Goal: Task Accomplishment & Management: Complete application form

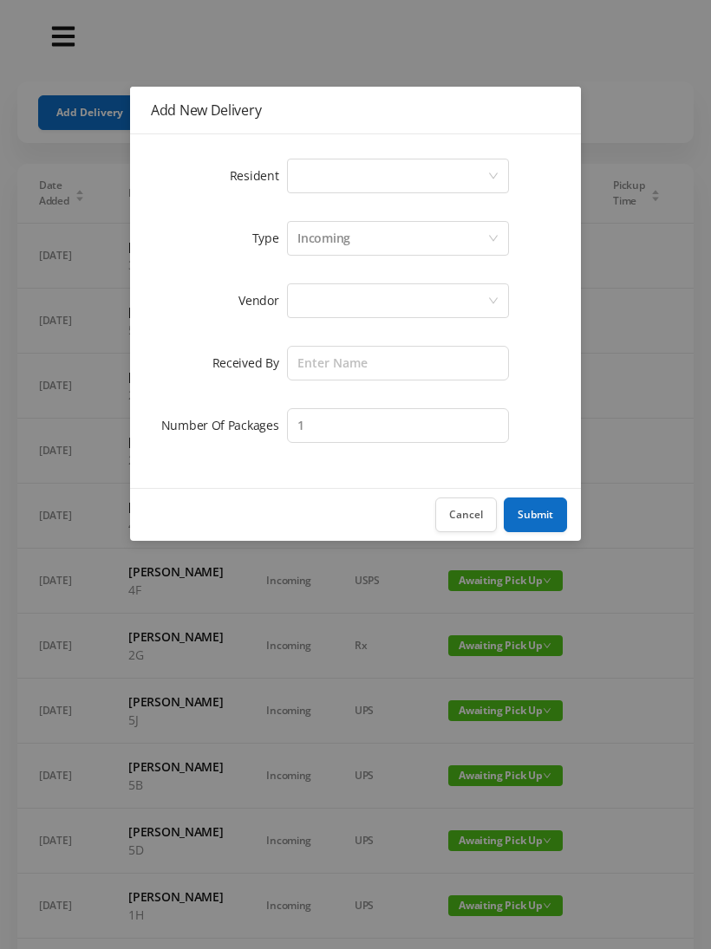
click at [301, 181] on div "Select a person" at bounding box center [392, 176] width 190 height 33
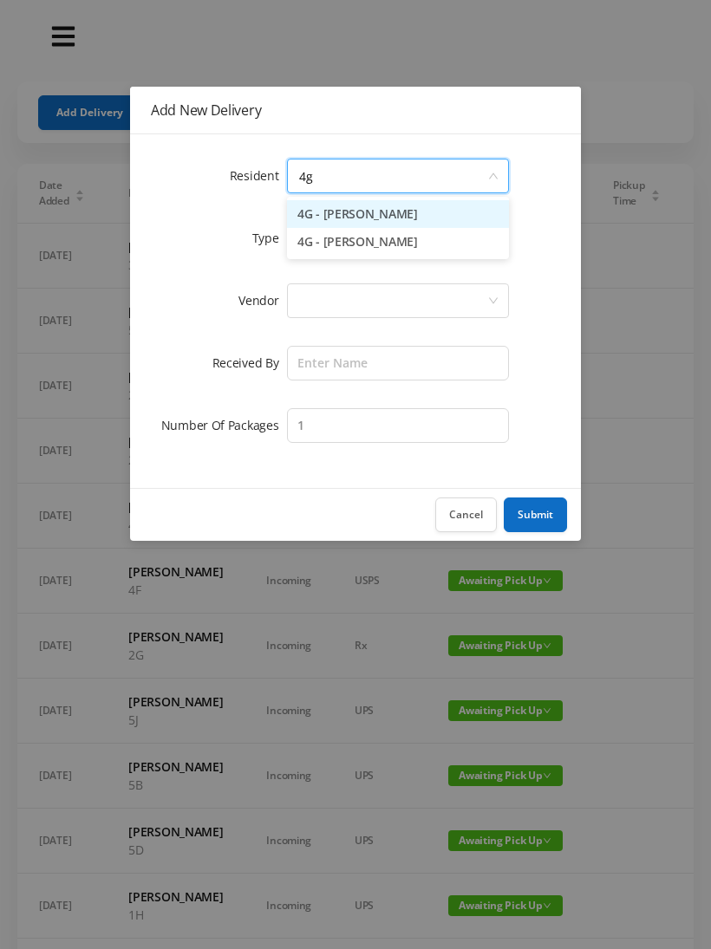
type input "4"
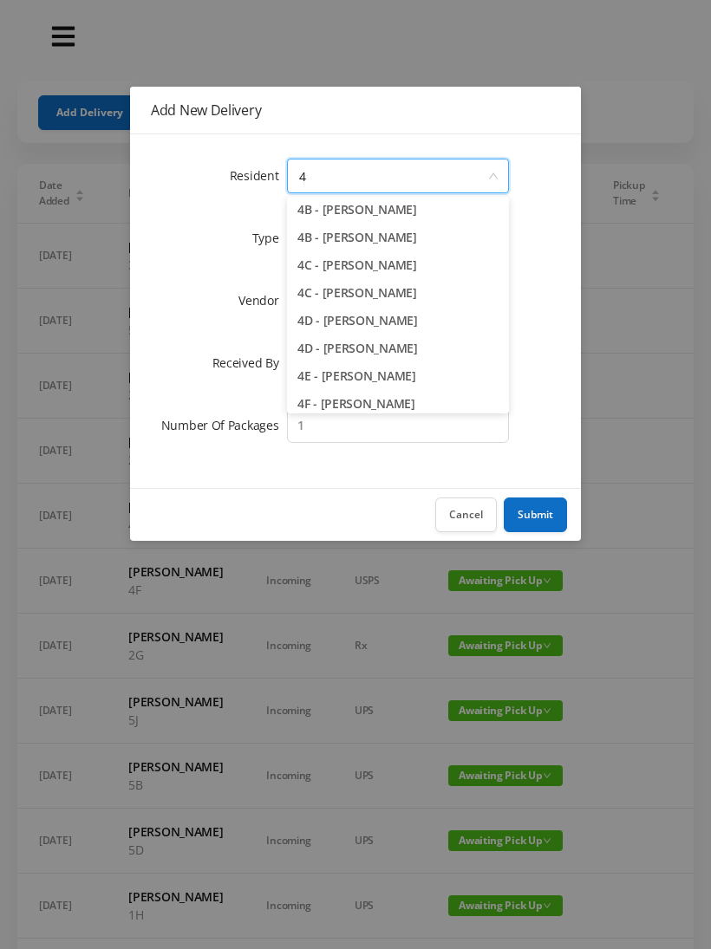
scroll to position [92, 0]
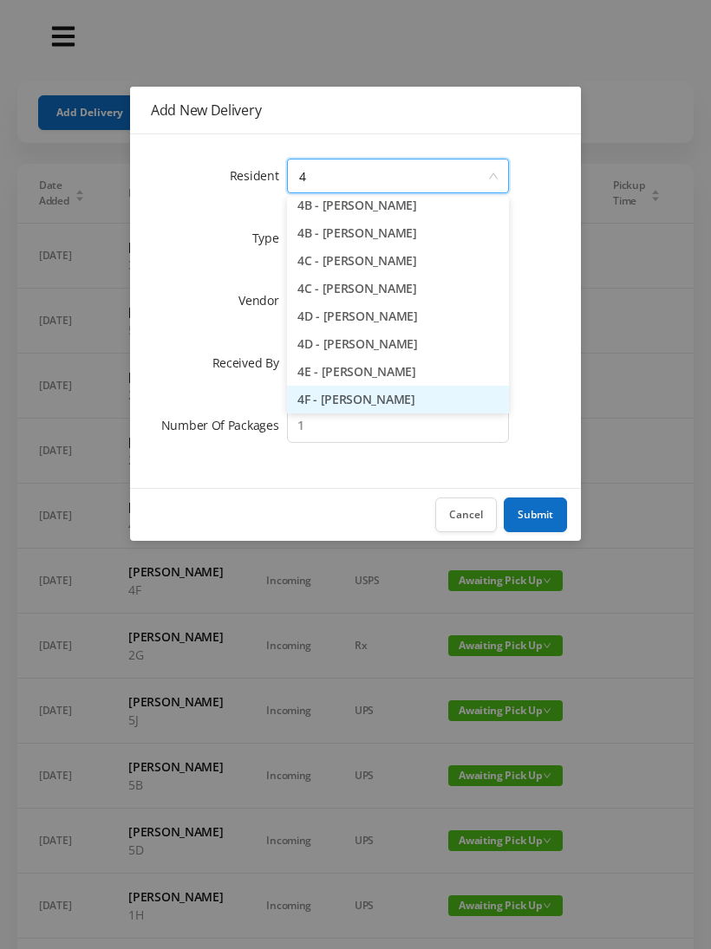
click at [328, 396] on li "4F - [PERSON_NAME]" at bounding box center [398, 400] width 222 height 28
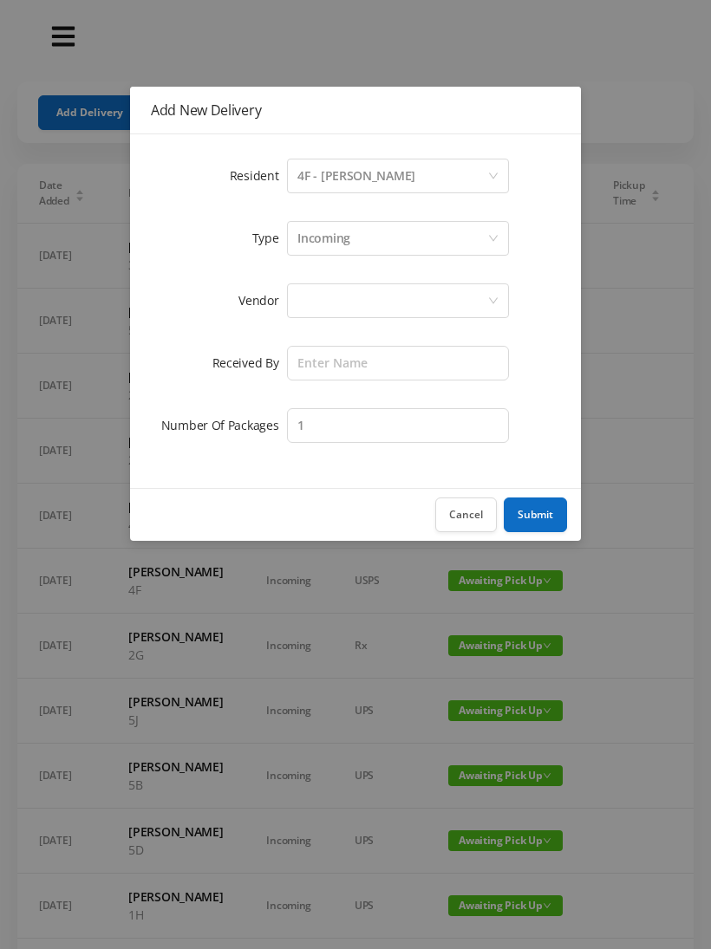
click at [298, 310] on div at bounding box center [392, 300] width 190 height 33
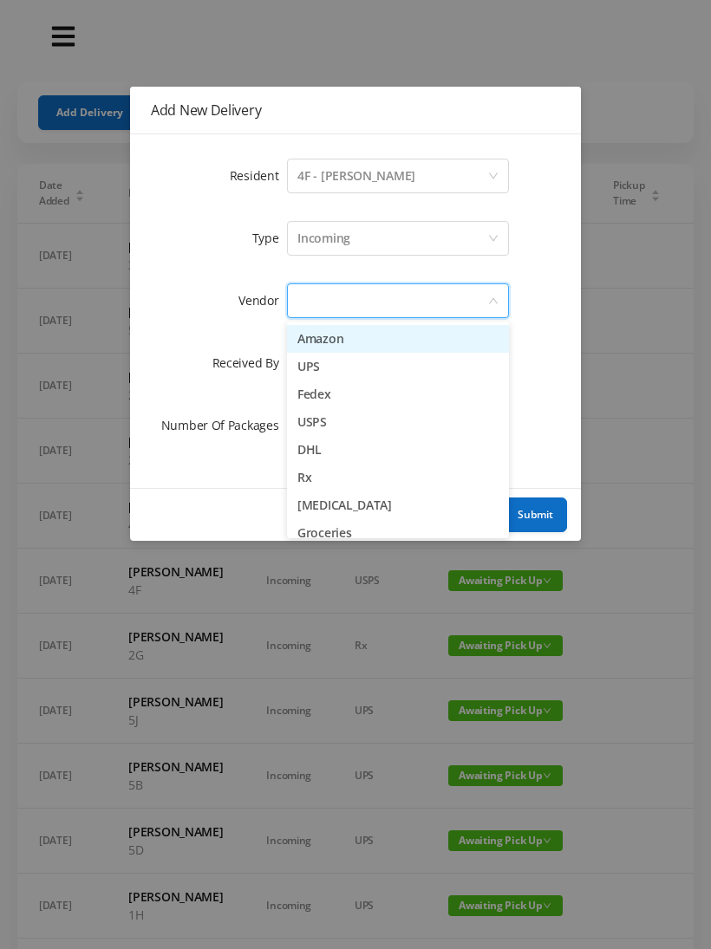
click at [310, 383] on li "Fedex" at bounding box center [398, 395] width 222 height 28
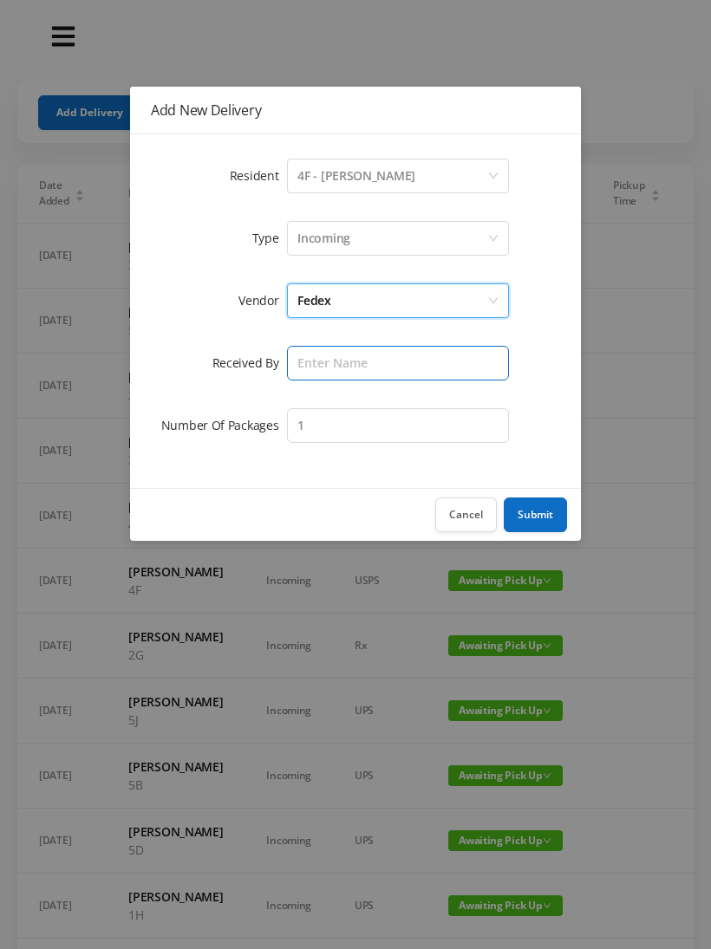
click at [310, 355] on input "text" at bounding box center [398, 363] width 222 height 35
type input "[PERSON_NAME]"
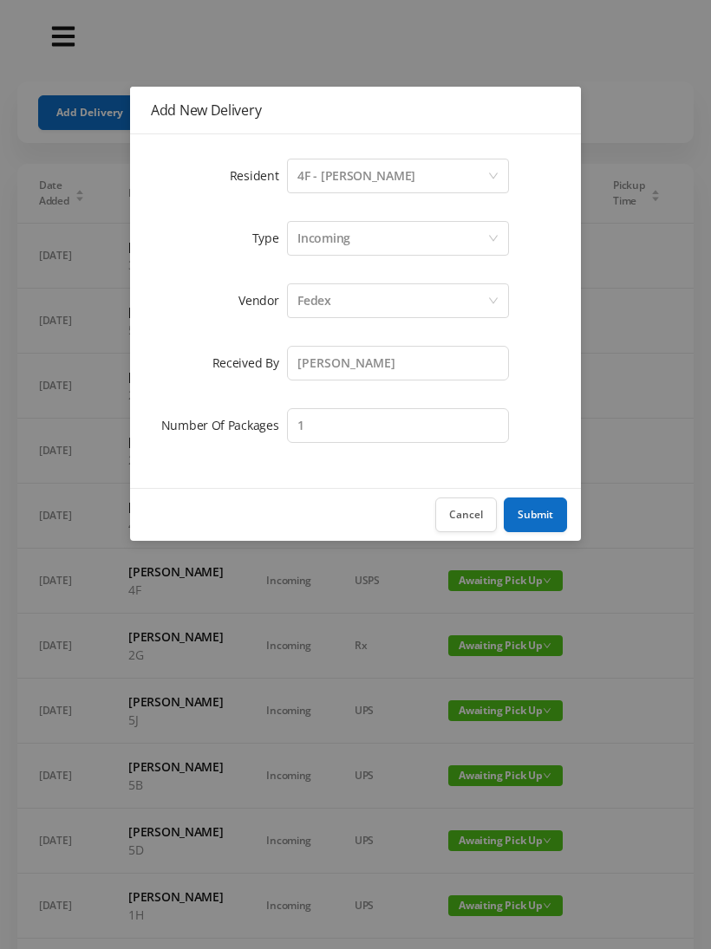
click at [535, 509] on button "Submit" at bounding box center [535, 515] width 63 height 35
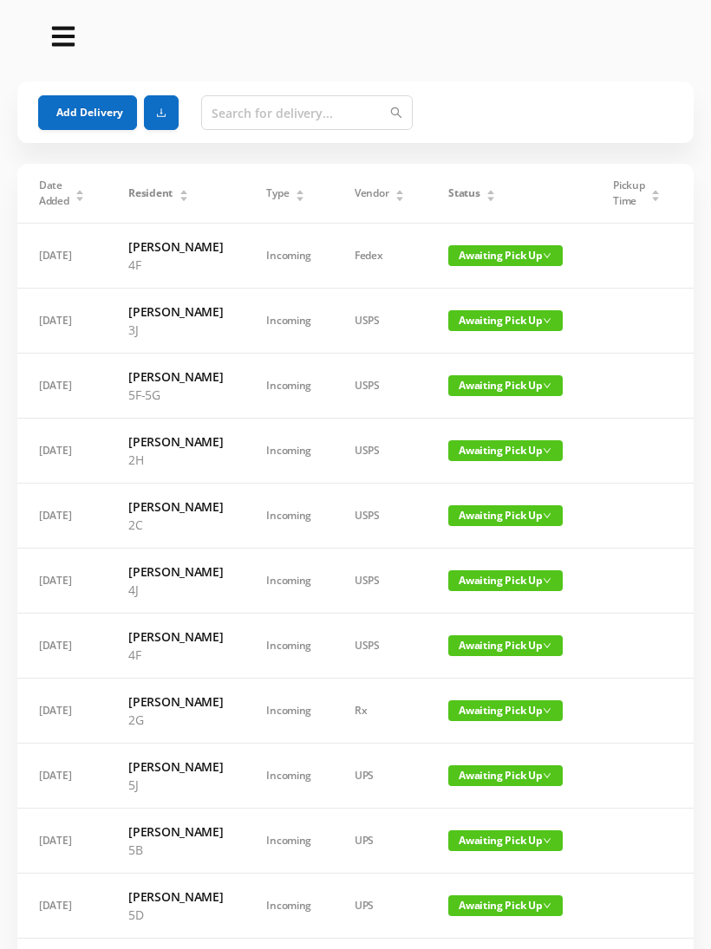
click at [49, 115] on button "Add Delivery" at bounding box center [87, 112] width 99 height 35
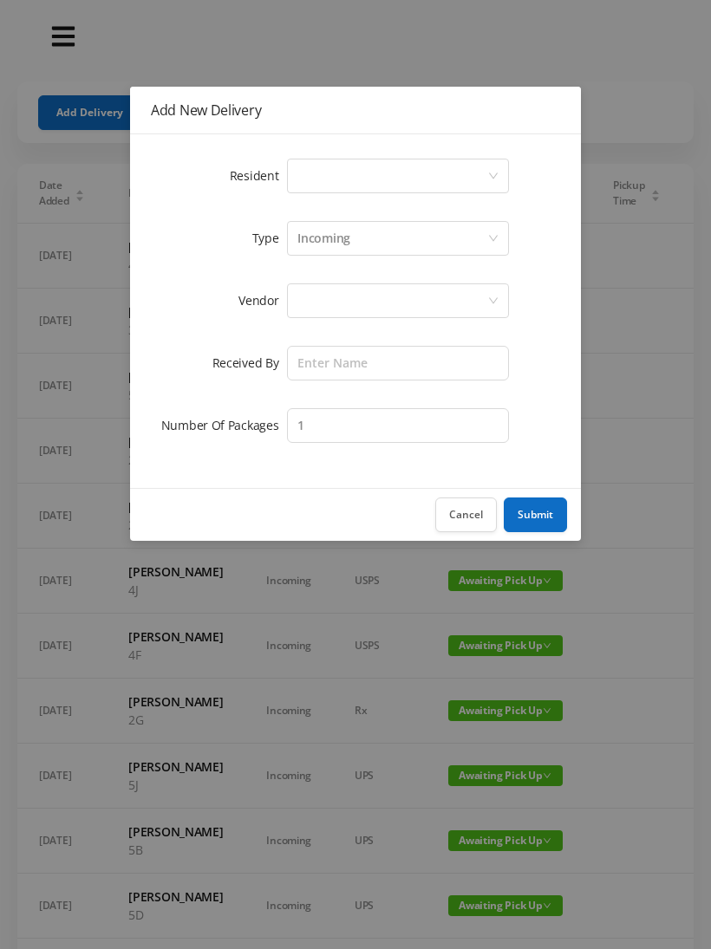
click at [290, 179] on div "Select a person" at bounding box center [398, 176] width 222 height 35
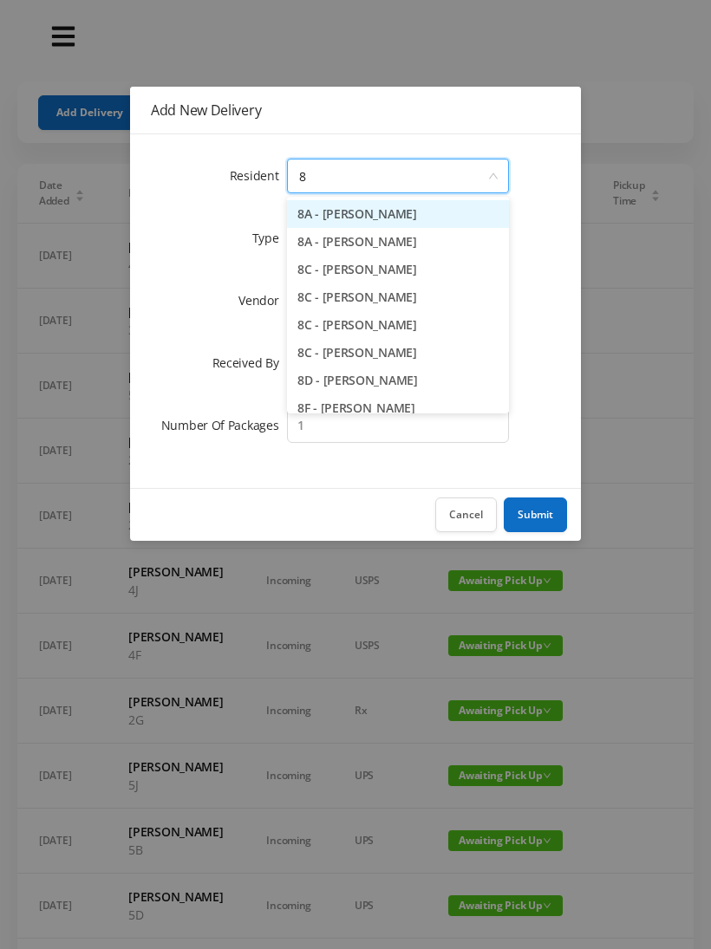
type input "8a"
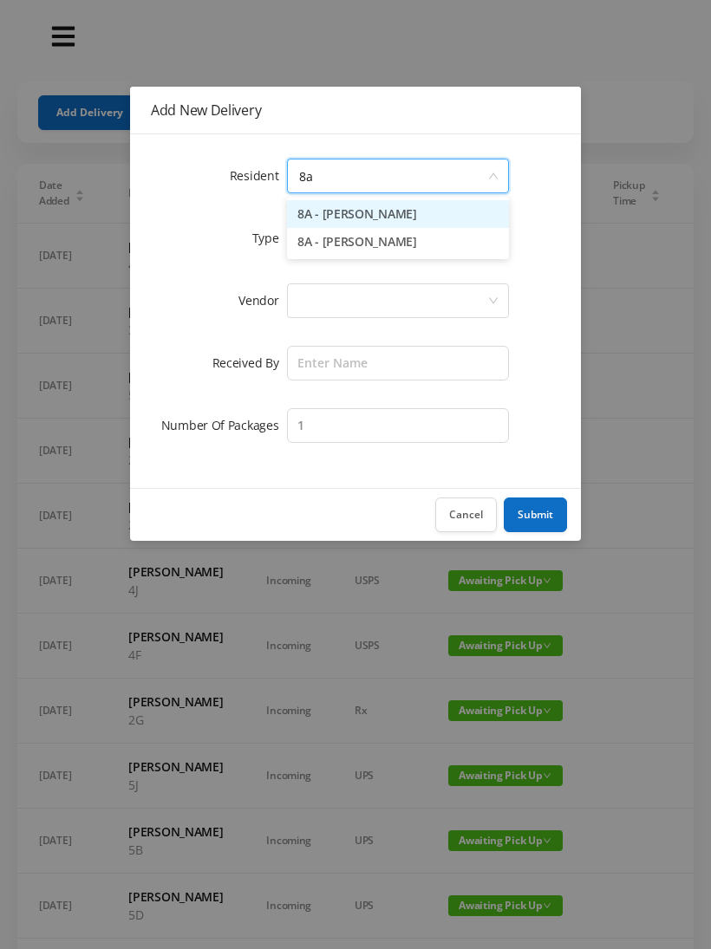
click at [323, 212] on li "8A - [PERSON_NAME]" at bounding box center [398, 214] width 222 height 28
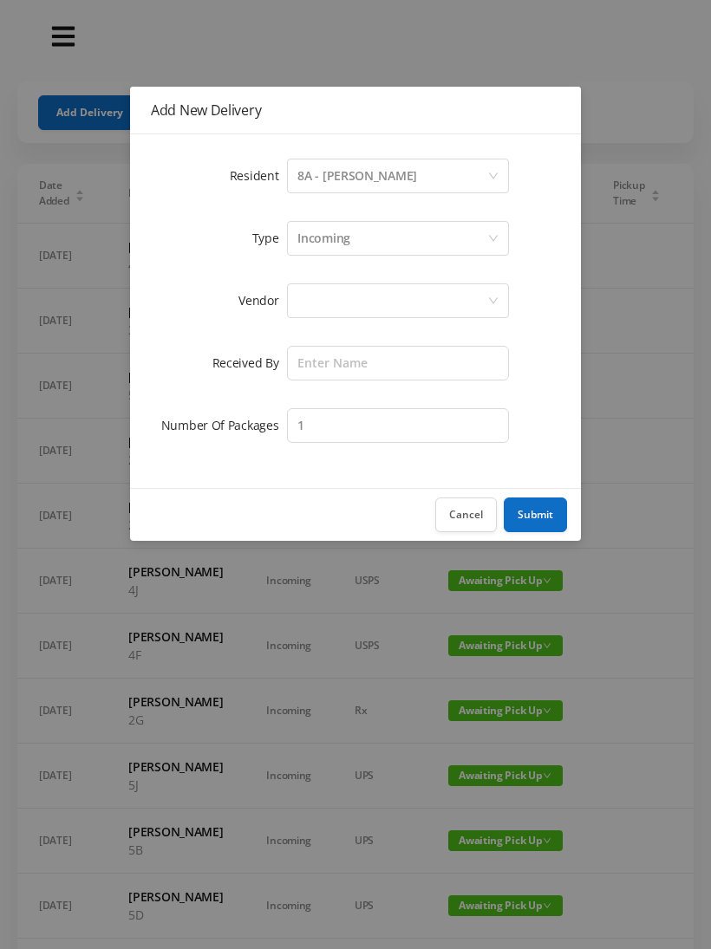
click at [299, 301] on div at bounding box center [392, 300] width 190 height 33
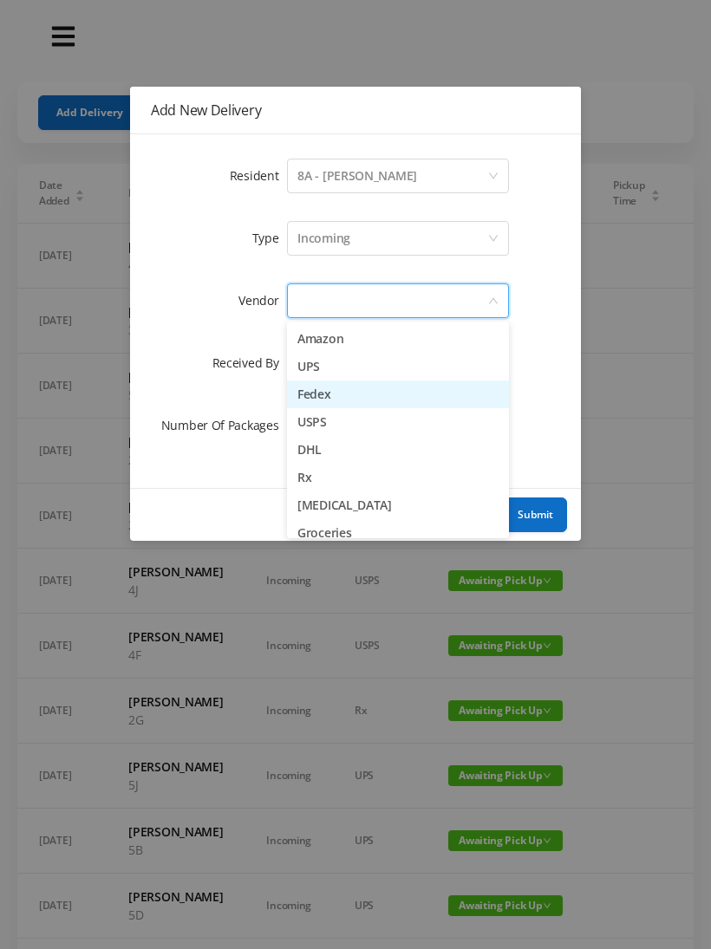
click at [302, 398] on li "Fedex" at bounding box center [398, 395] width 222 height 28
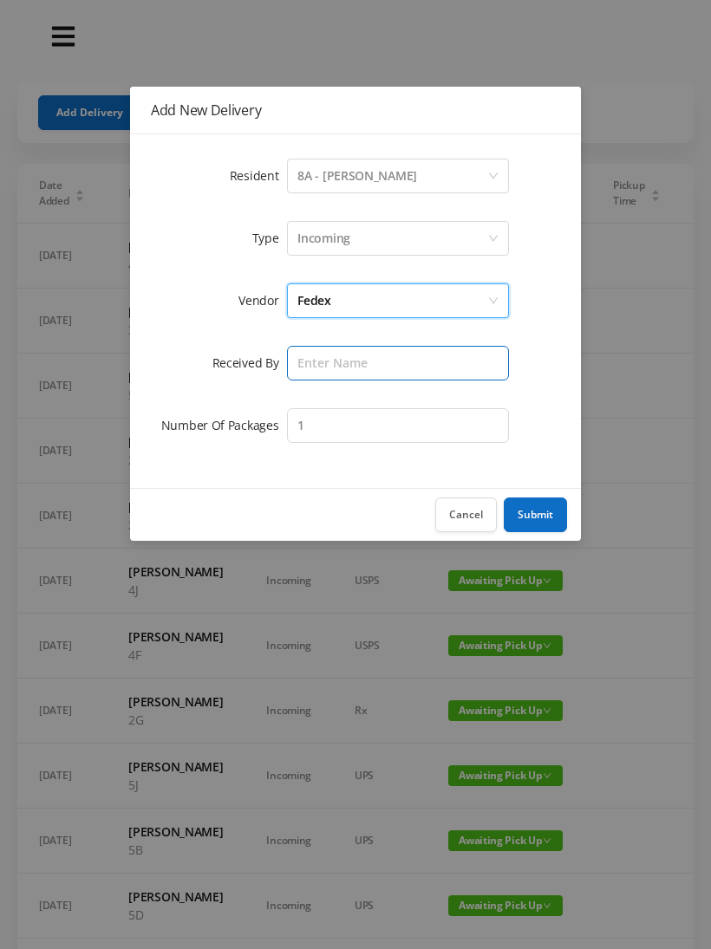
click at [293, 365] on input "text" at bounding box center [398, 363] width 222 height 35
type input "[PERSON_NAME]"
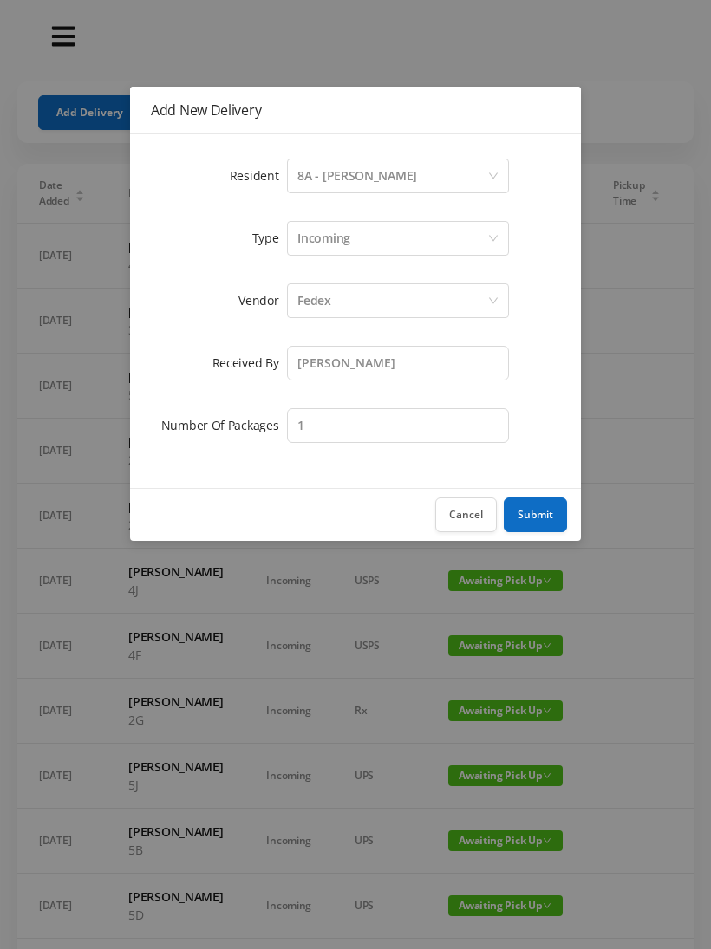
click at [529, 512] on button "Submit" at bounding box center [535, 515] width 63 height 35
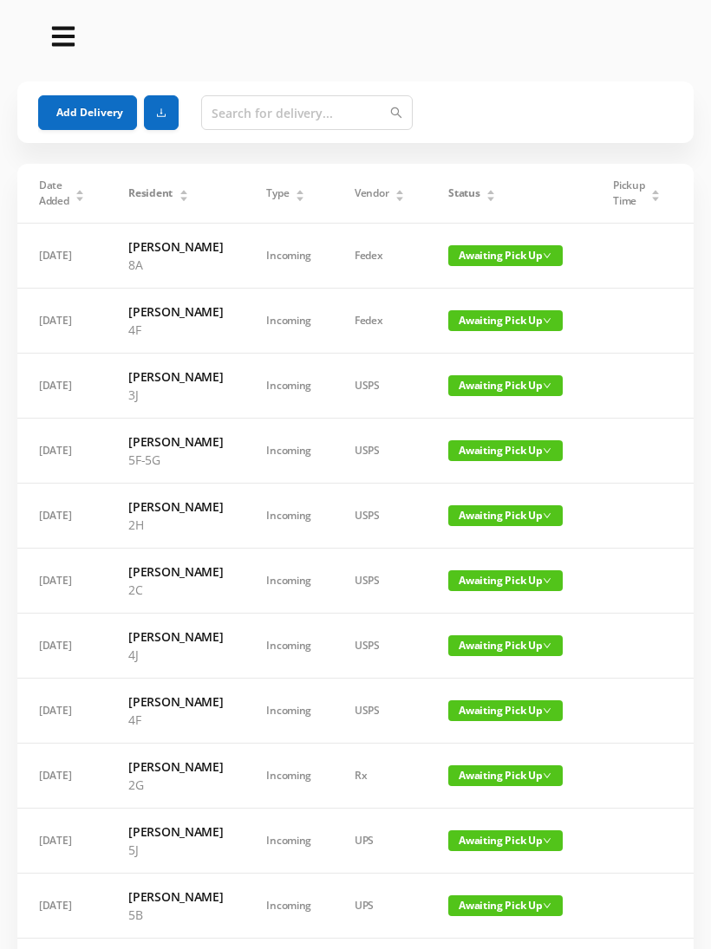
click at [0, 185] on html "Deliveries Got Feedback? Email Us Now Add Delivery Date Added Resident Type Ven…" at bounding box center [355, 474] width 711 height 949
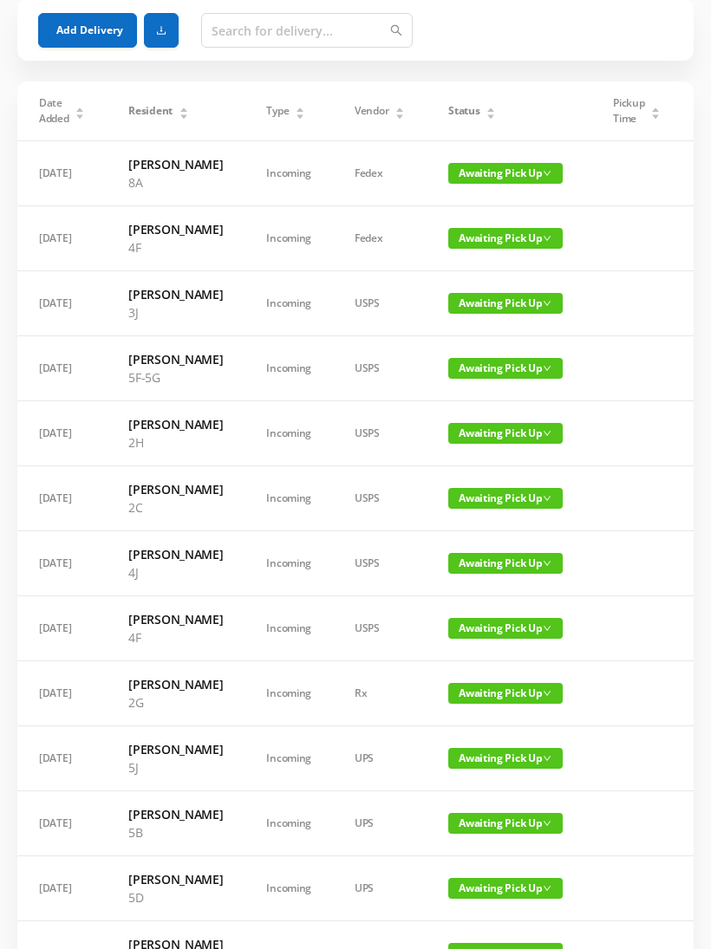
scroll to position [0, 0]
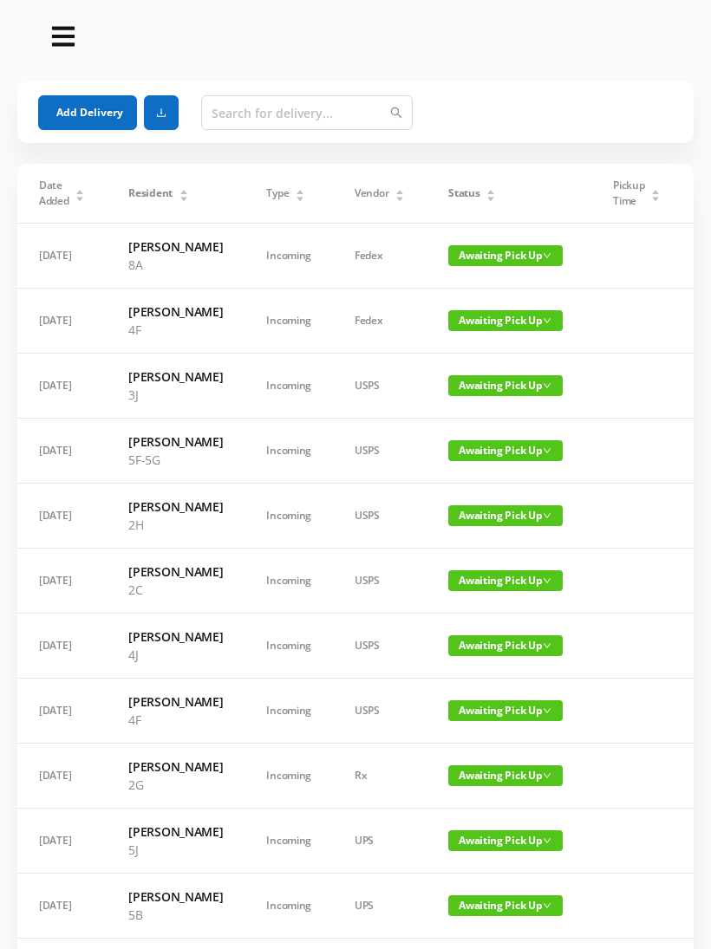
click at [77, 104] on button "Add Delivery" at bounding box center [87, 112] width 99 height 35
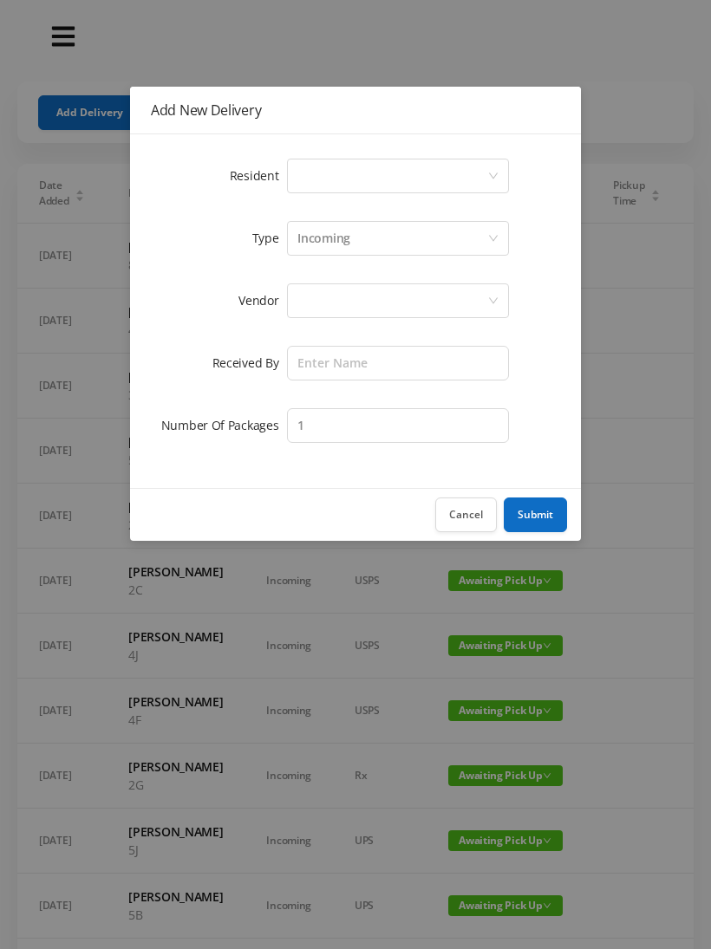
click at [303, 179] on div "Select a person" at bounding box center [392, 176] width 190 height 33
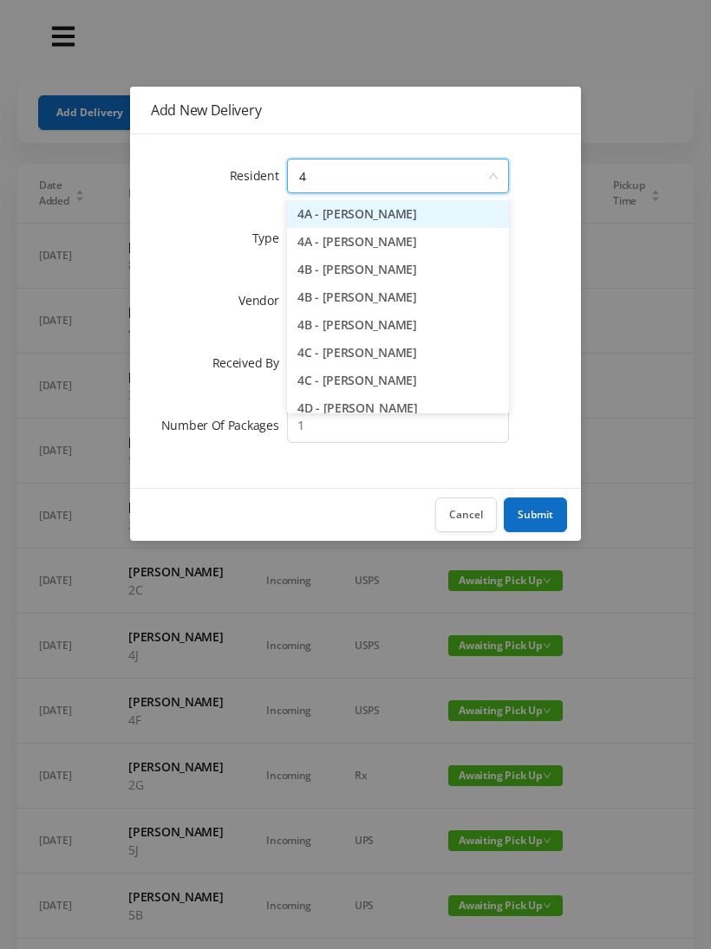
type input "4f"
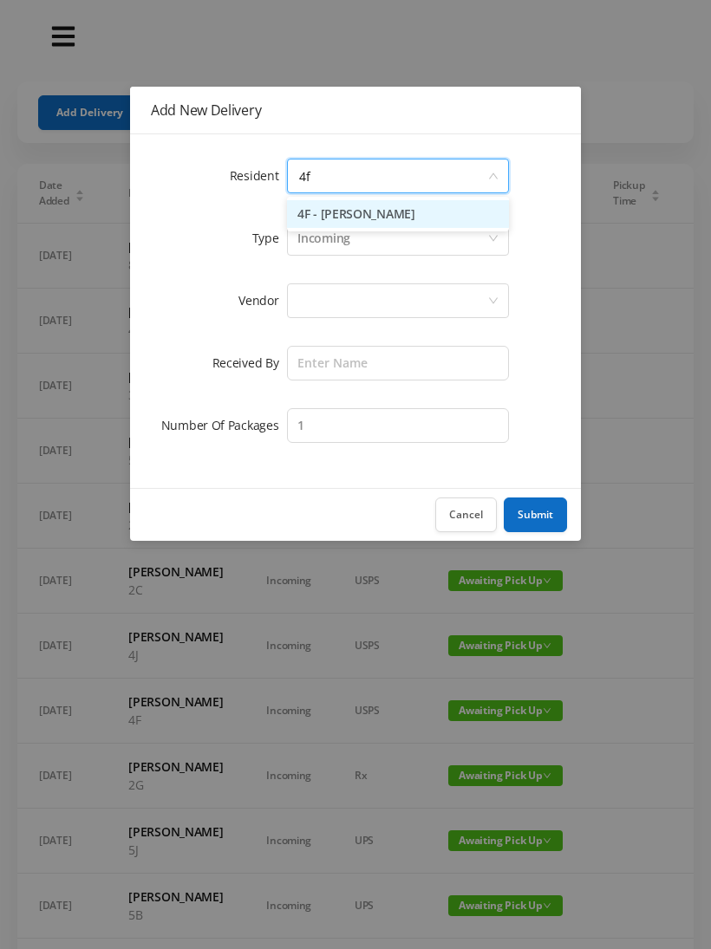
click at [333, 203] on li "4F - [PERSON_NAME]" at bounding box center [398, 214] width 222 height 28
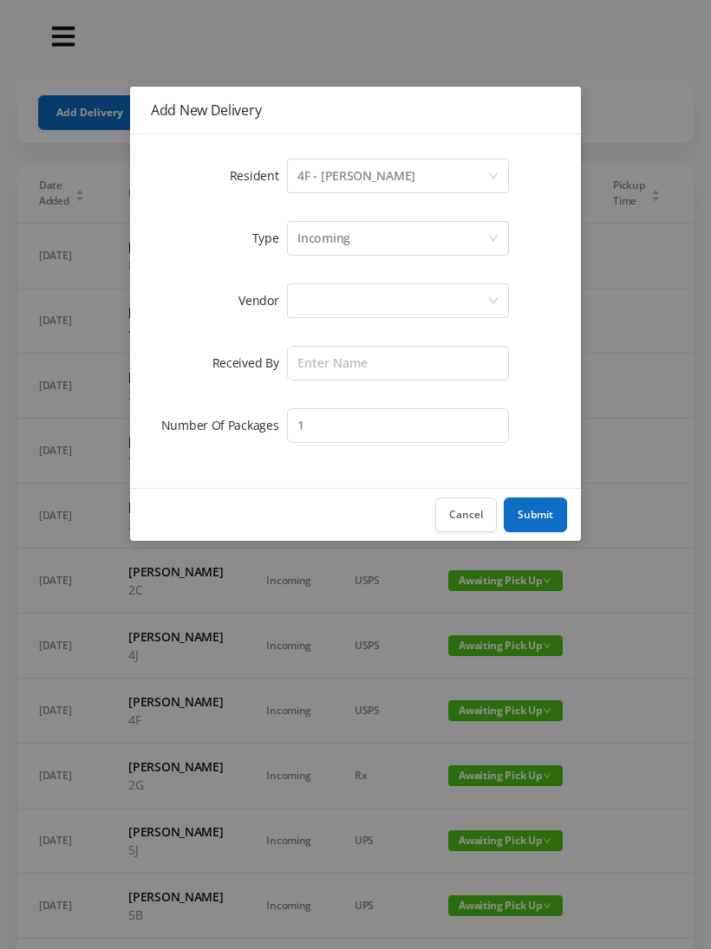
click at [294, 308] on div at bounding box center [398, 301] width 222 height 35
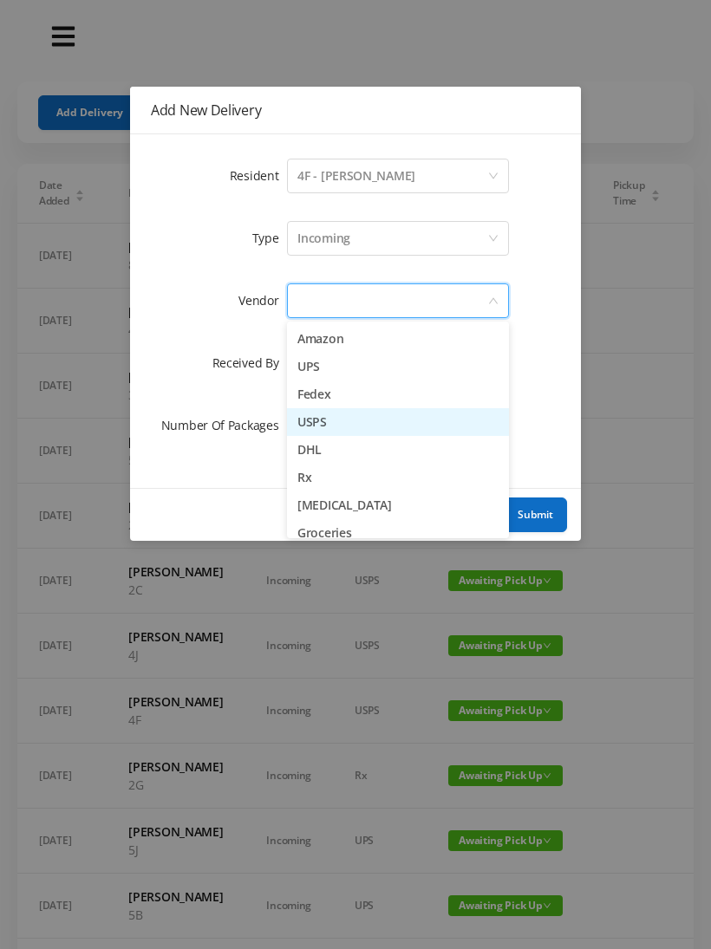
click at [297, 417] on li "USPS" at bounding box center [398, 422] width 222 height 28
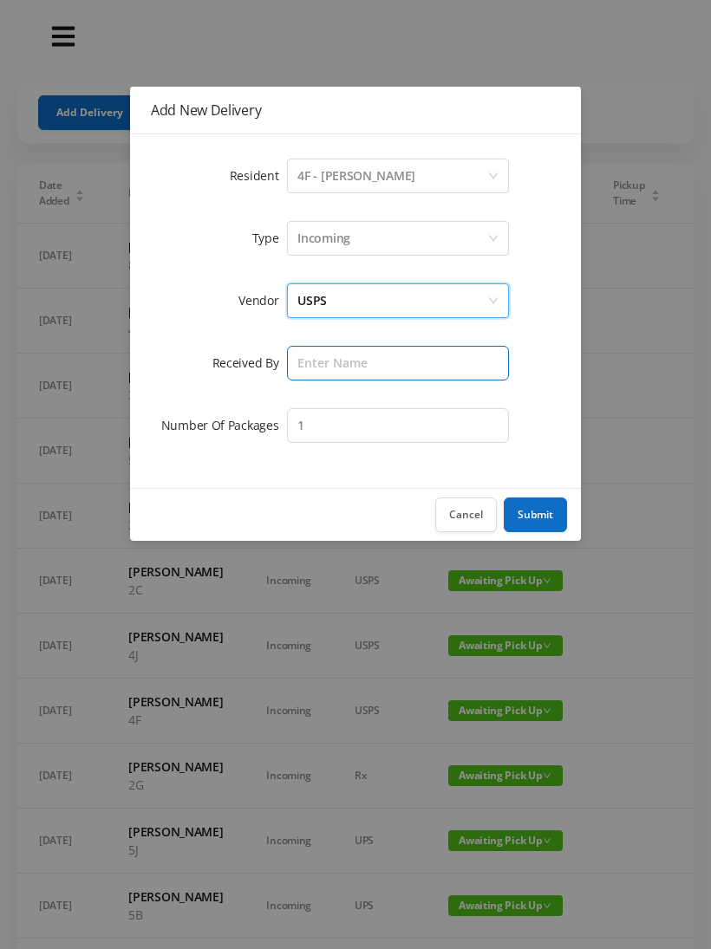
click at [292, 363] on input "text" at bounding box center [398, 363] width 222 height 35
type input "[PERSON_NAME]"
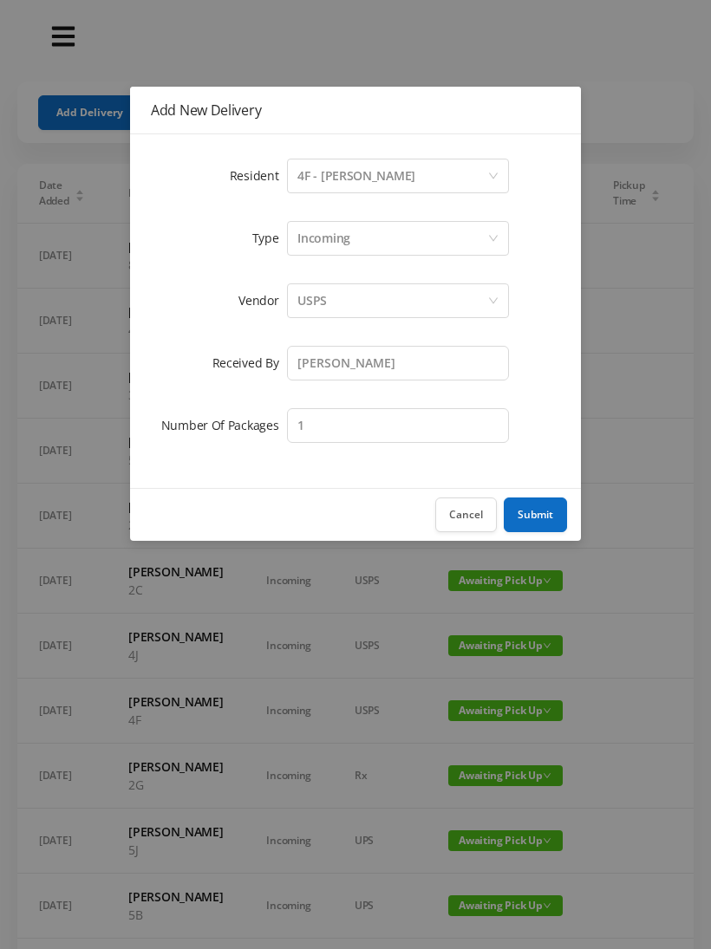
click at [523, 513] on button "Submit" at bounding box center [535, 515] width 63 height 35
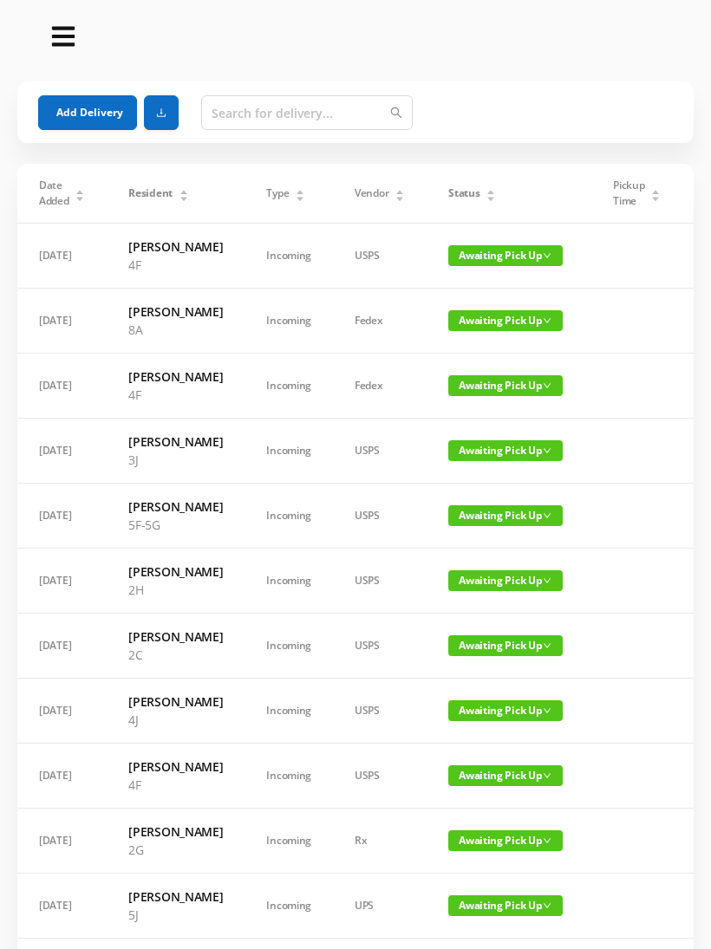
click at [485, 186] on div "Status" at bounding box center [472, 194] width 48 height 16
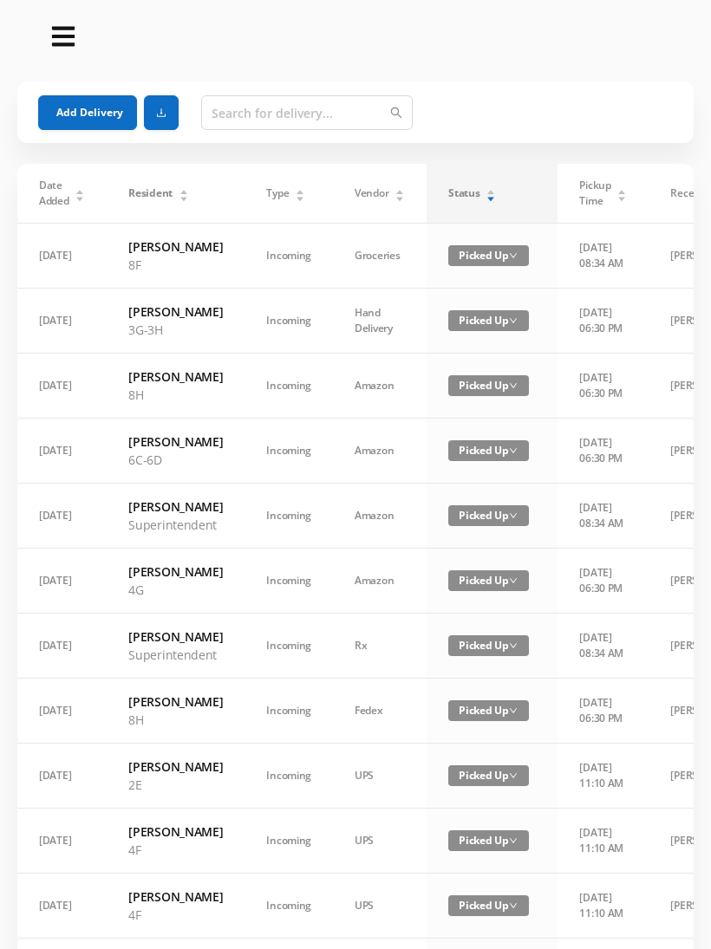
click at [492, 194] on icon "icon: caret-down" at bounding box center [491, 199] width 10 height 10
